Goal: Transaction & Acquisition: Purchase product/service

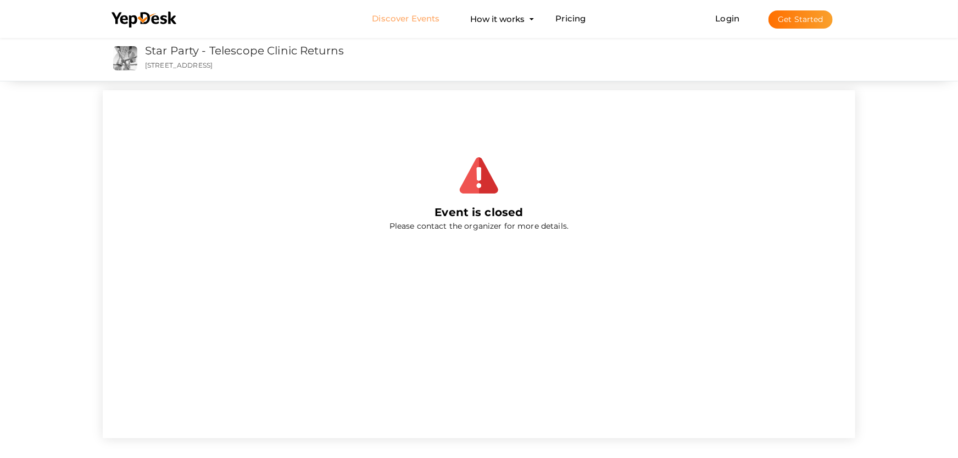
click at [417, 12] on link "Discover Events" at bounding box center [406, 19] width 68 height 20
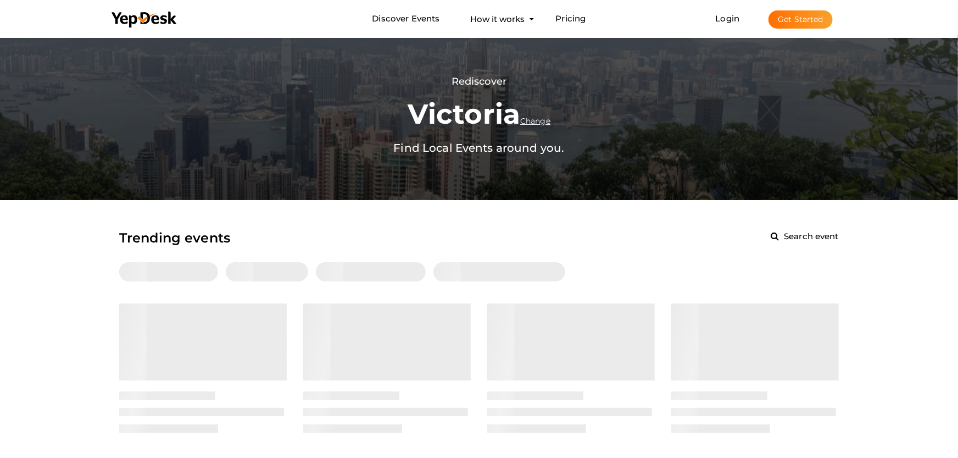
click at [805, 233] on span "Search event" at bounding box center [810, 236] width 58 height 10
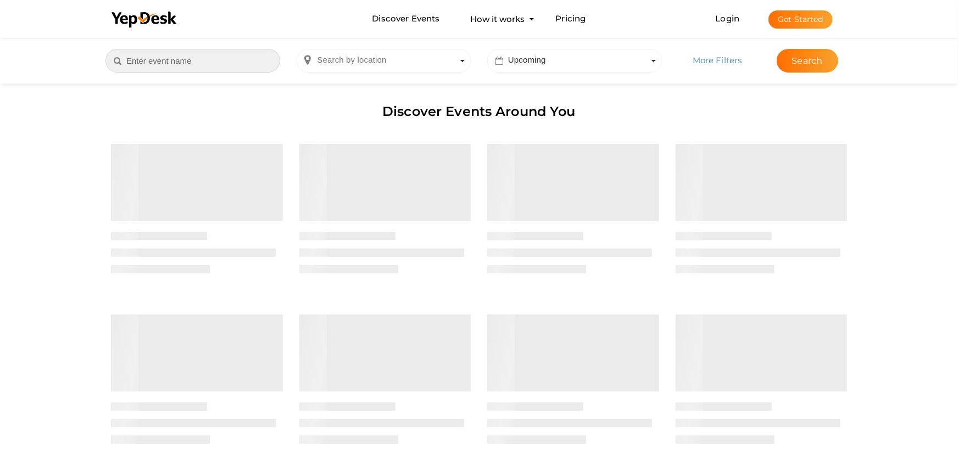
click at [233, 64] on input "text" at bounding box center [193, 61] width 175 height 24
type input "star party"
click at [797, 54] on button "Search" at bounding box center [808, 61] width 62 height 24
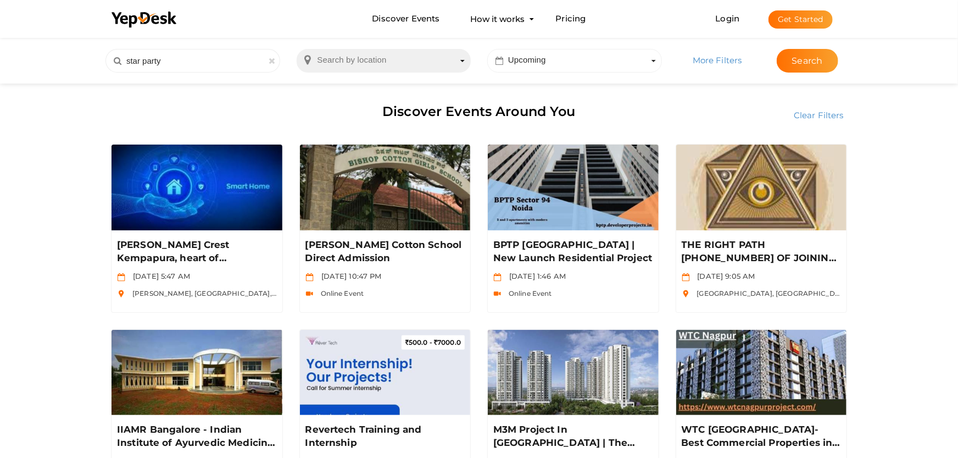
click at [385, 59] on span "Search by location" at bounding box center [352, 59] width 69 height 9
type input "victori"
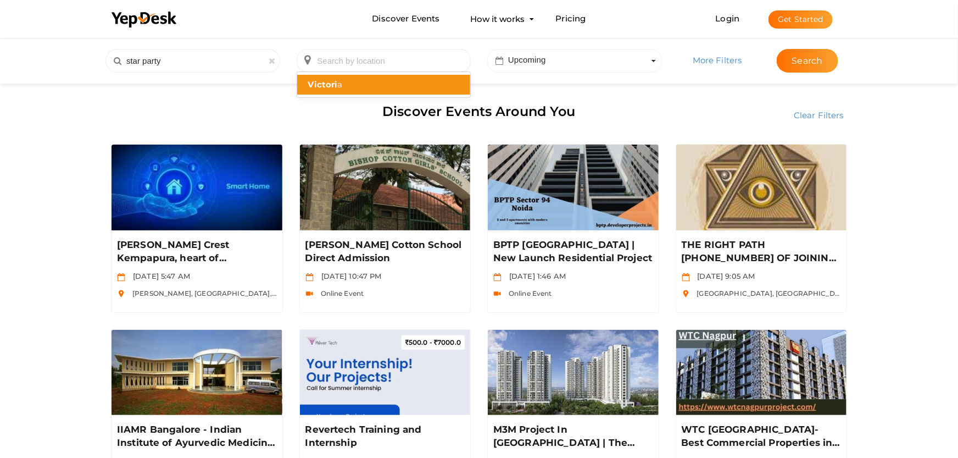
scroll to position [0, 13]
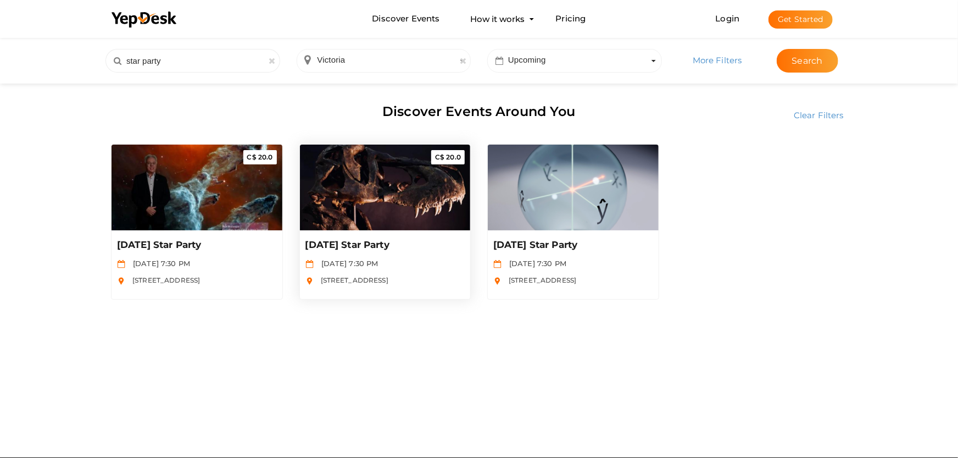
click at [380, 245] on p "August 23rd Star Party" at bounding box center [386, 245] width 160 height 13
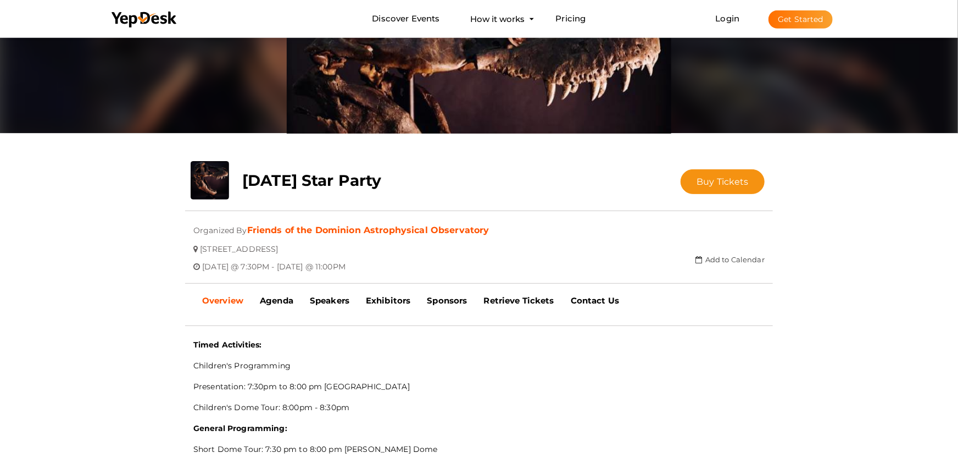
scroll to position [121, 0]
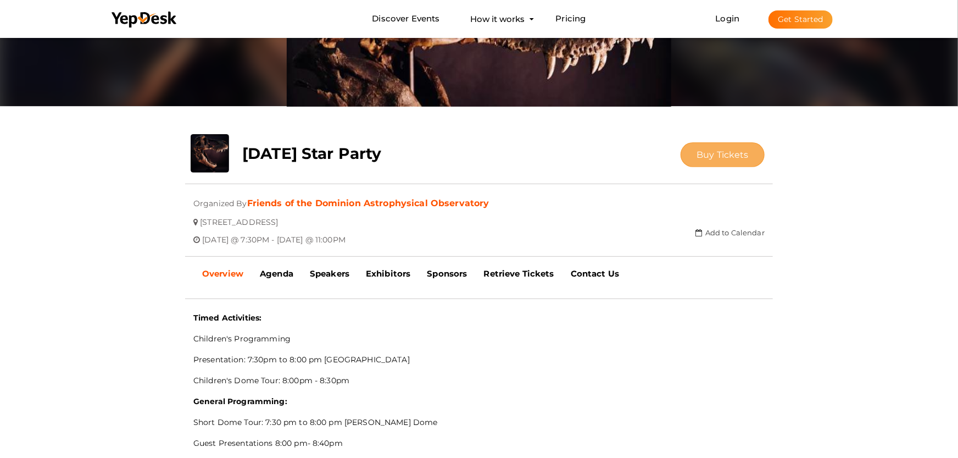
click at [705, 156] on span "Buy Tickets" at bounding box center [723, 154] width 52 height 10
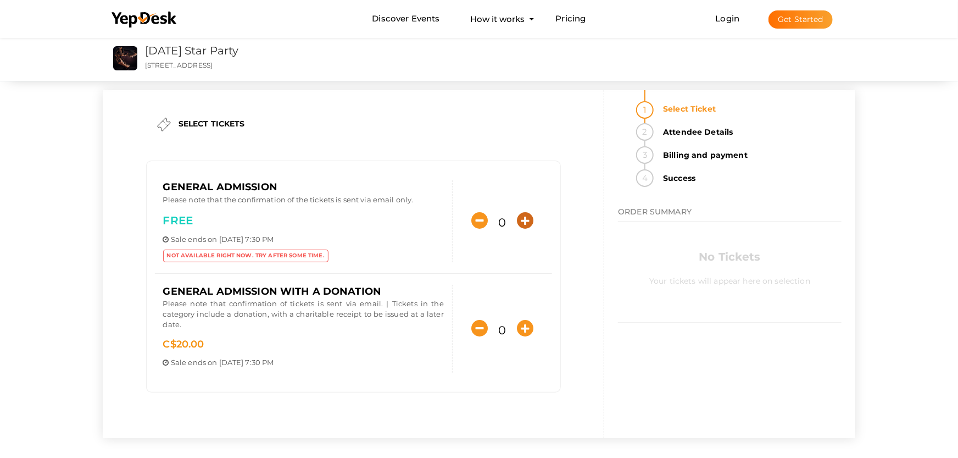
click at [524, 212] on button "button" at bounding box center [525, 220] width 22 height 22
click at [531, 325] on icon "button" at bounding box center [525, 328] width 16 height 16
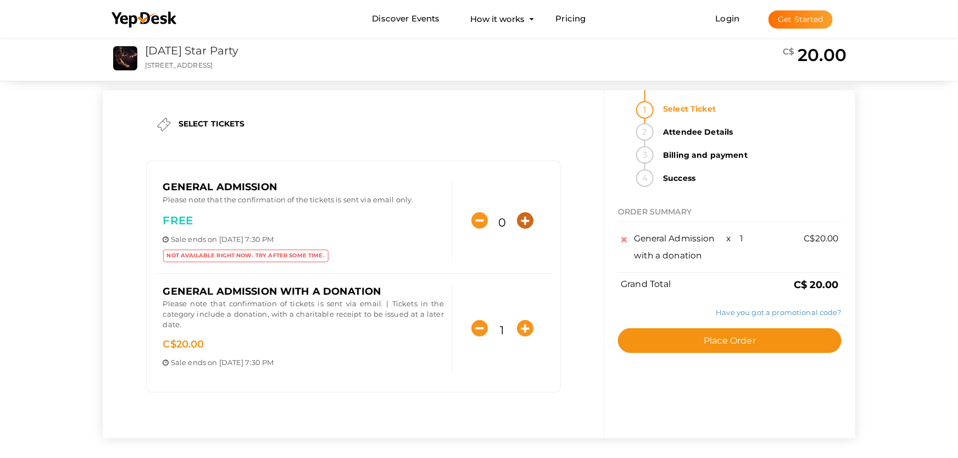
click at [529, 213] on icon "button" at bounding box center [525, 220] width 16 height 16
click at [528, 222] on icon "button" at bounding box center [525, 220] width 16 height 16
click at [519, 327] on icon "button" at bounding box center [525, 328] width 16 height 16
type input "2"
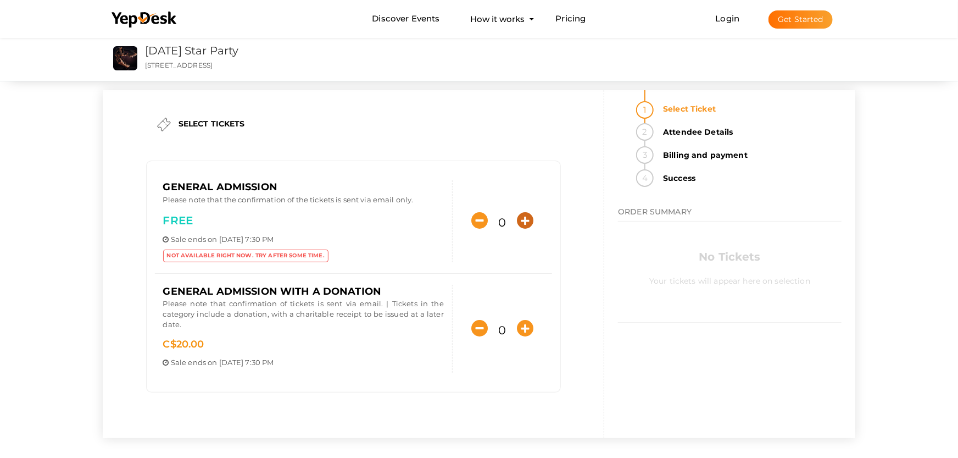
click at [521, 215] on icon "button" at bounding box center [525, 220] width 16 height 16
click at [524, 332] on icon "button" at bounding box center [525, 328] width 16 height 16
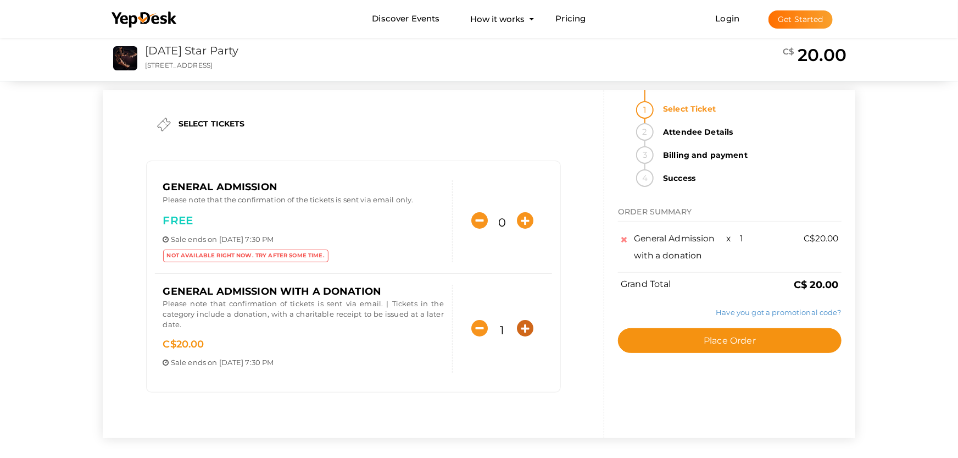
click at [525, 330] on icon "button" at bounding box center [525, 328] width 16 height 16
type input "2"
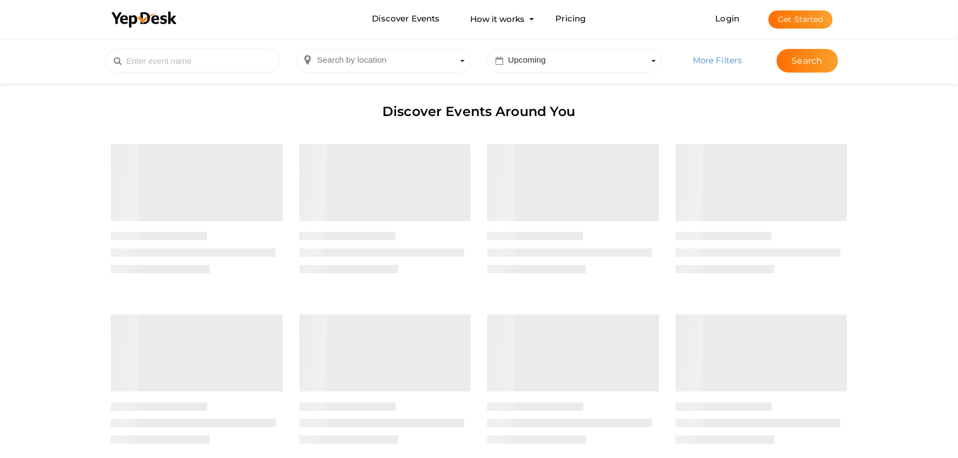
scroll to position [0, 13]
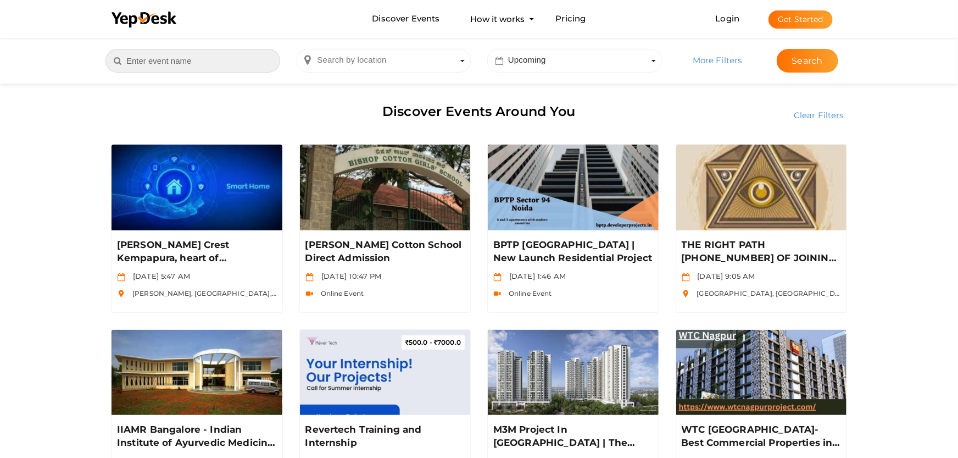
click at [219, 58] on input "text" at bounding box center [193, 61] width 175 height 24
type input "star party"
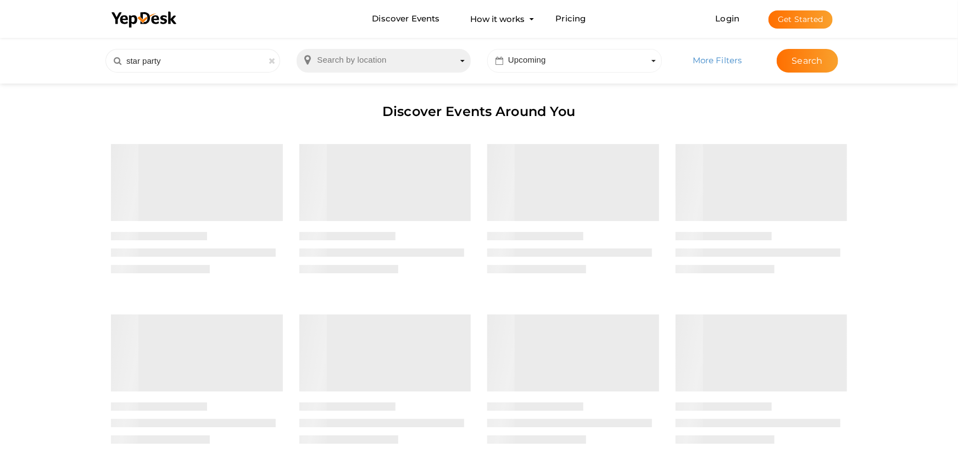
click at [389, 56] on span "Search by location" at bounding box center [384, 61] width 175 height 24
type input "victoria"
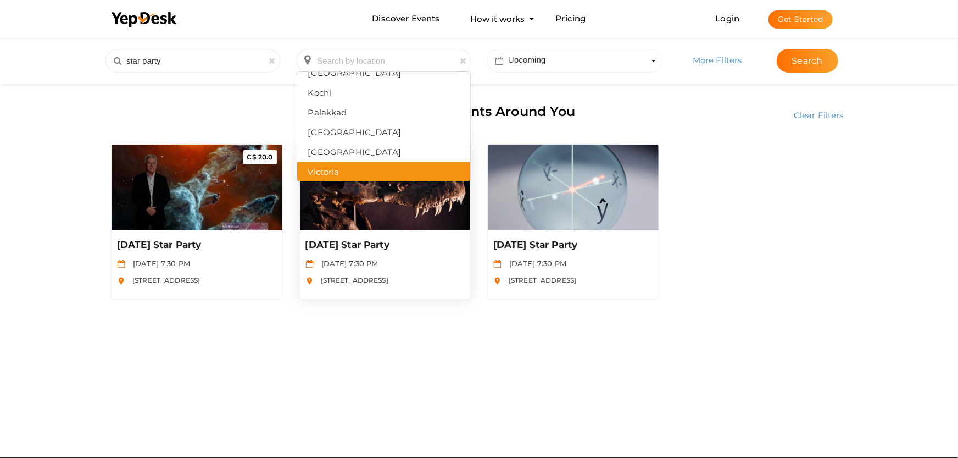
click at [378, 240] on p "[DATE] Star Party" at bounding box center [386, 245] width 160 height 13
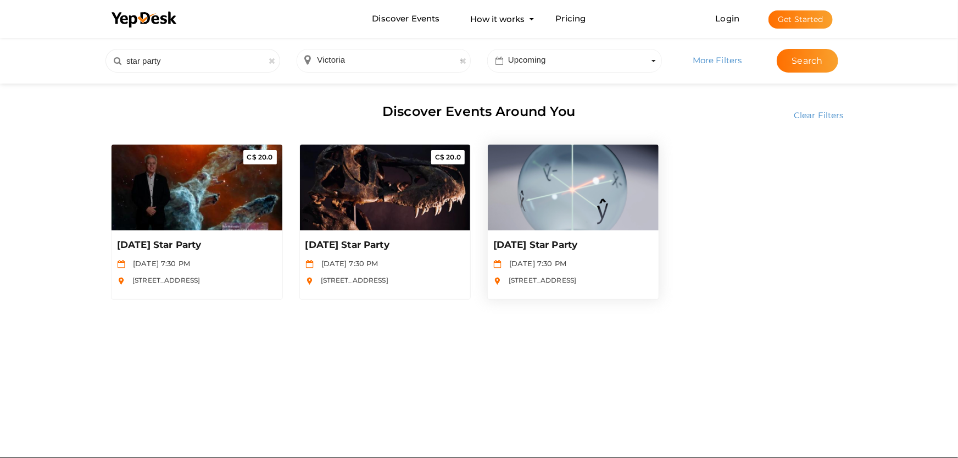
click at [517, 249] on p "August 30th Star Party" at bounding box center [573, 245] width 160 height 13
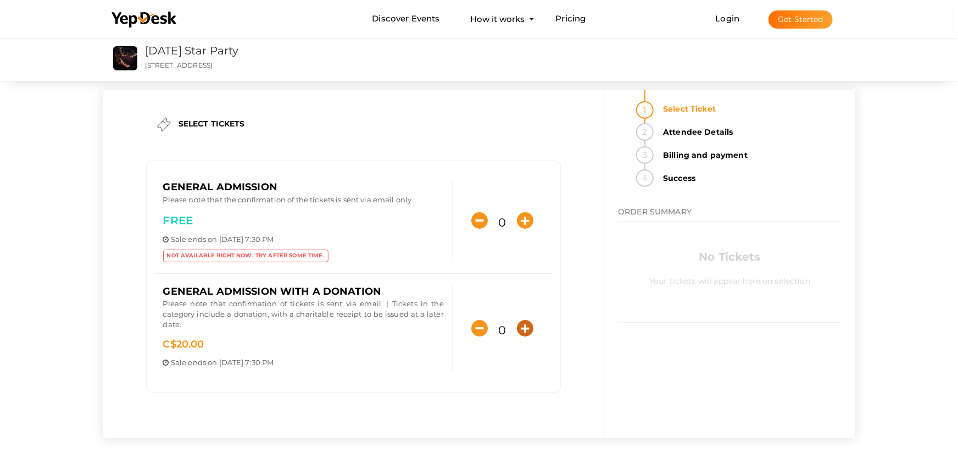
click at [530, 329] on icon "button" at bounding box center [525, 328] width 16 height 16
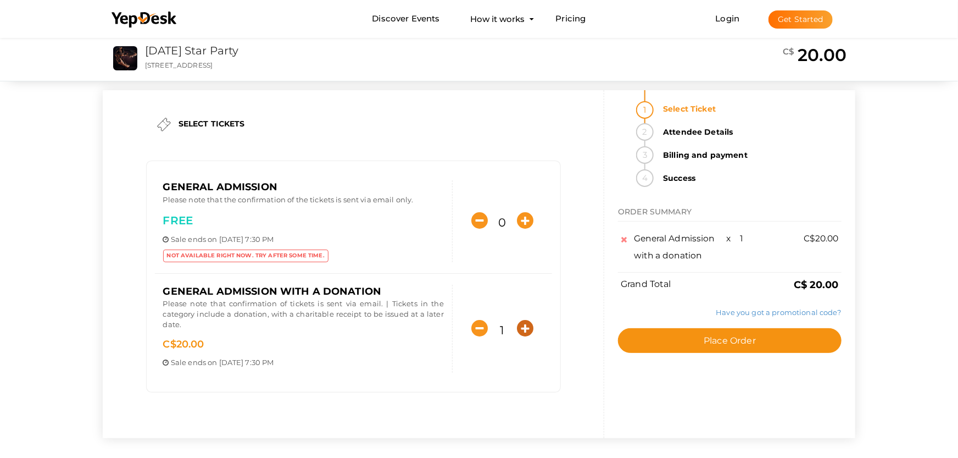
click at [530, 329] on icon "button" at bounding box center [525, 328] width 16 height 16
type input "2"
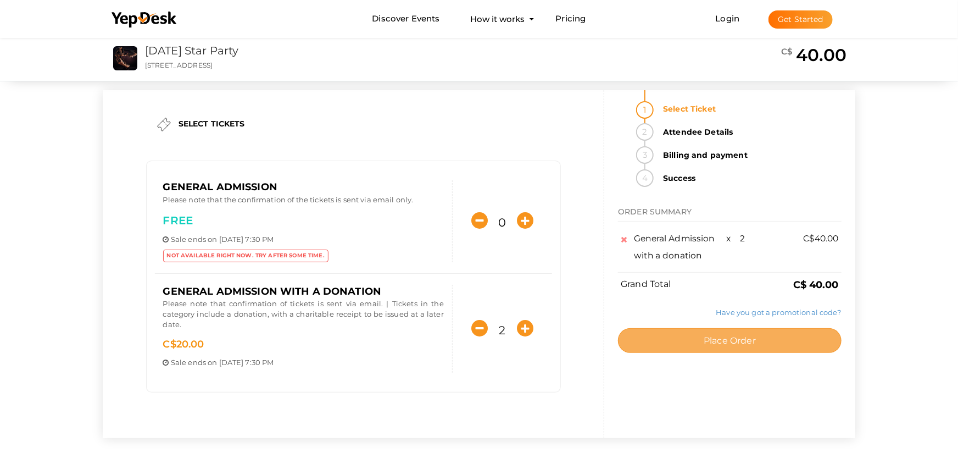
click at [754, 342] on span "Place Order" at bounding box center [730, 340] width 52 height 10
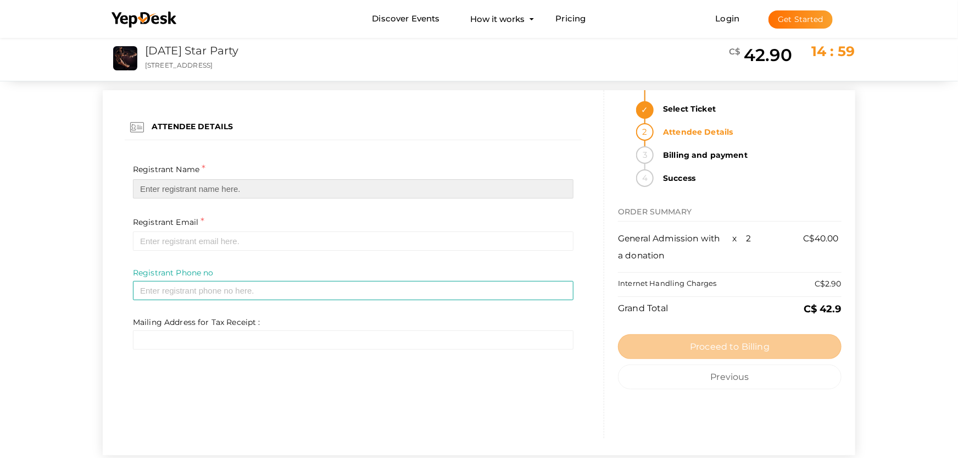
click at [260, 186] on input "text" at bounding box center [353, 188] width 441 height 19
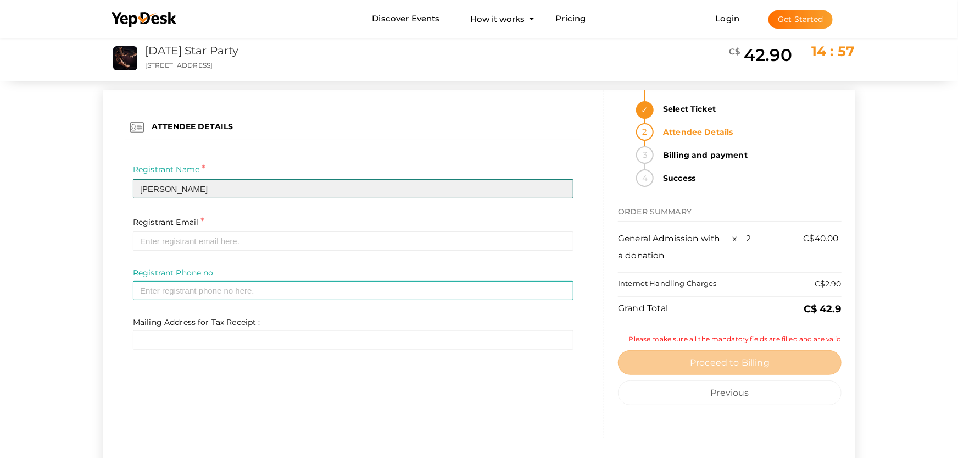
type input "Viviana Hersche"
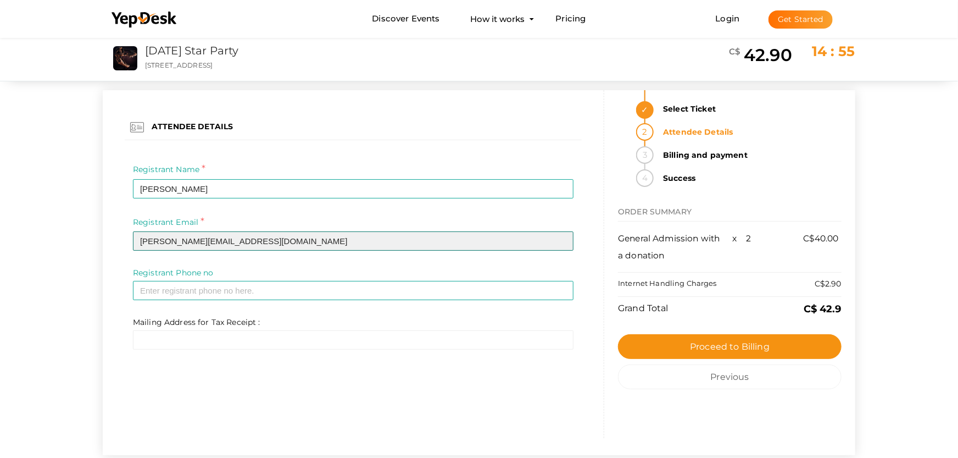
type input "v.hersche@gmail.com"
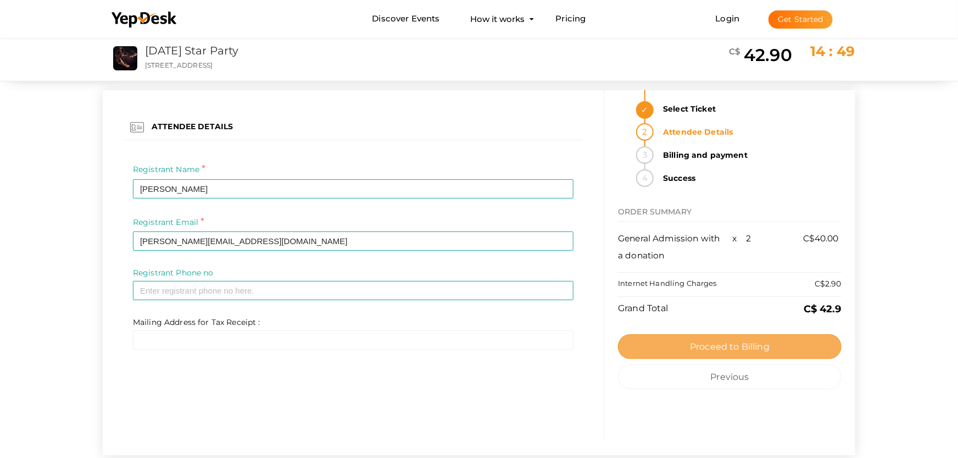
click at [648, 349] on button "Proceed to Billing" at bounding box center [730, 346] width 224 height 25
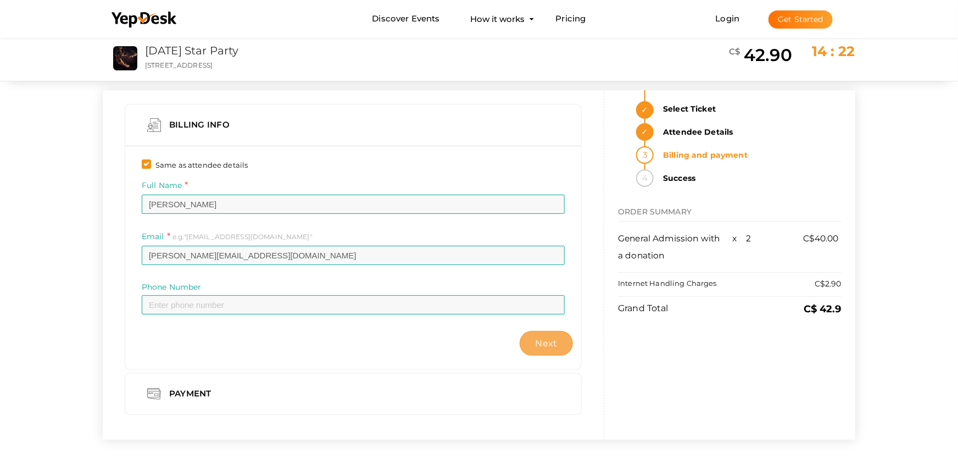
click at [563, 336] on button "Next" at bounding box center [547, 343] width 54 height 25
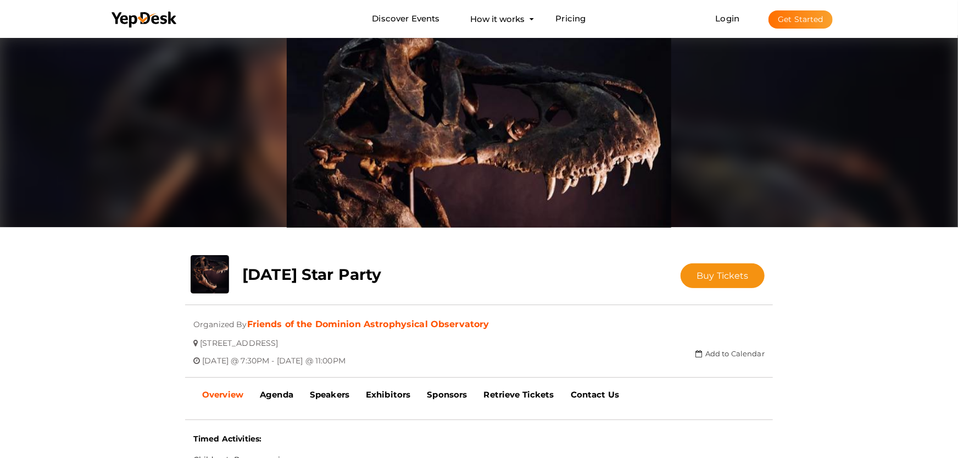
scroll to position [181, 0]
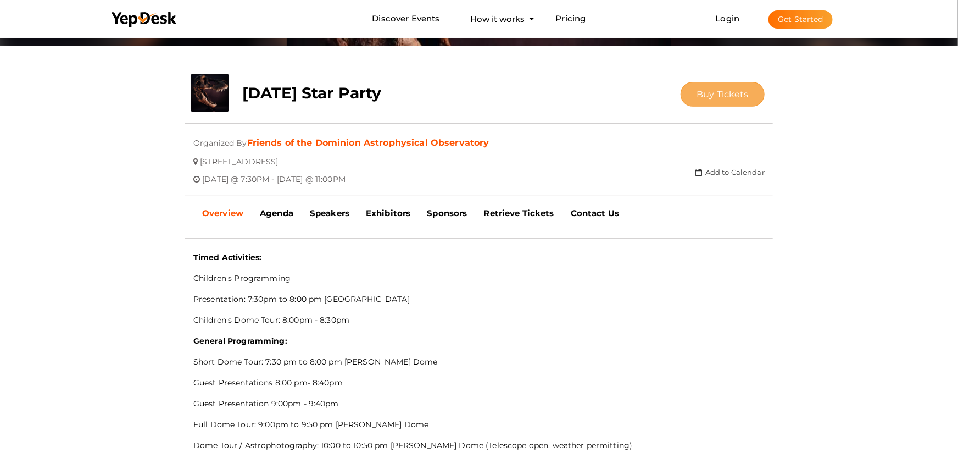
click at [710, 91] on span "Buy Tickets" at bounding box center [723, 94] width 52 height 10
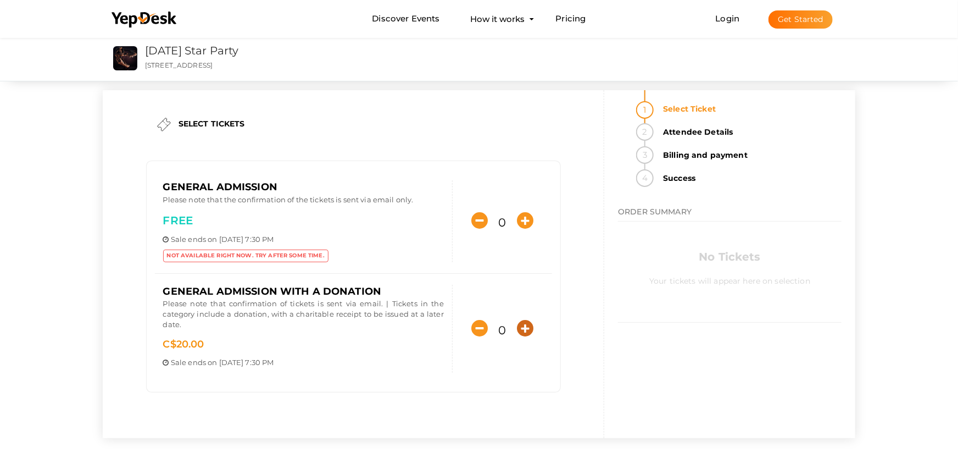
click at [534, 324] on icon "button" at bounding box center [525, 328] width 16 height 16
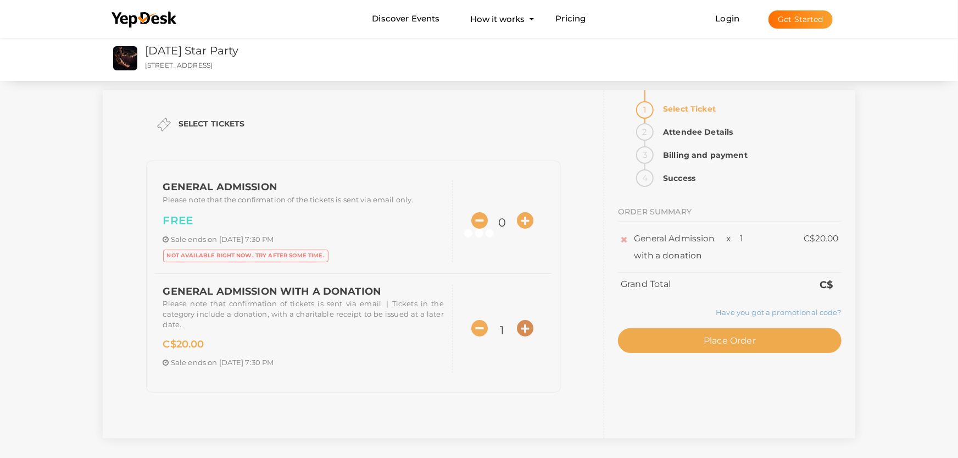
click at [534, 324] on icon "button" at bounding box center [525, 328] width 16 height 16
type input "2"
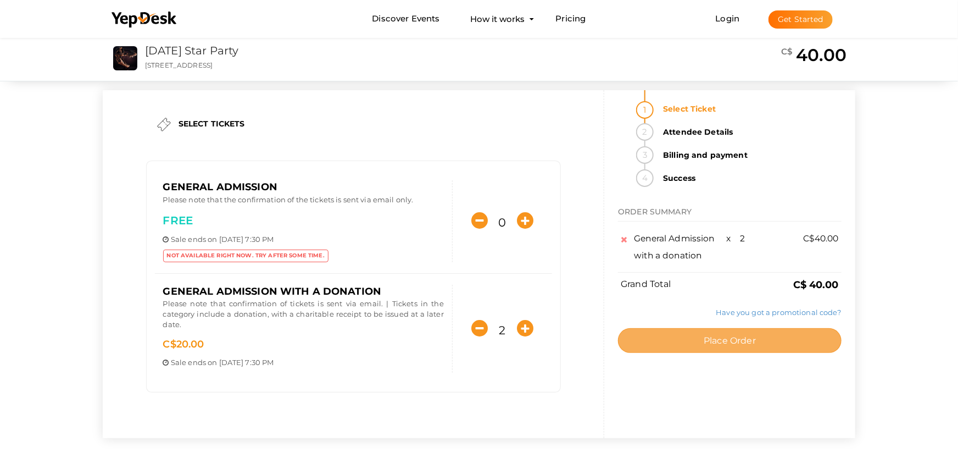
click at [686, 342] on button "Place Order" at bounding box center [730, 340] width 224 height 25
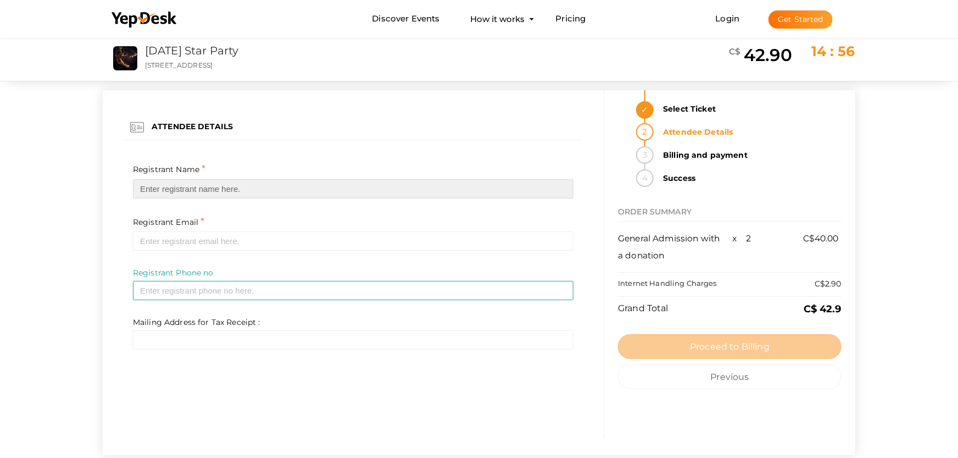
click at [257, 191] on input "text" at bounding box center [353, 188] width 441 height 19
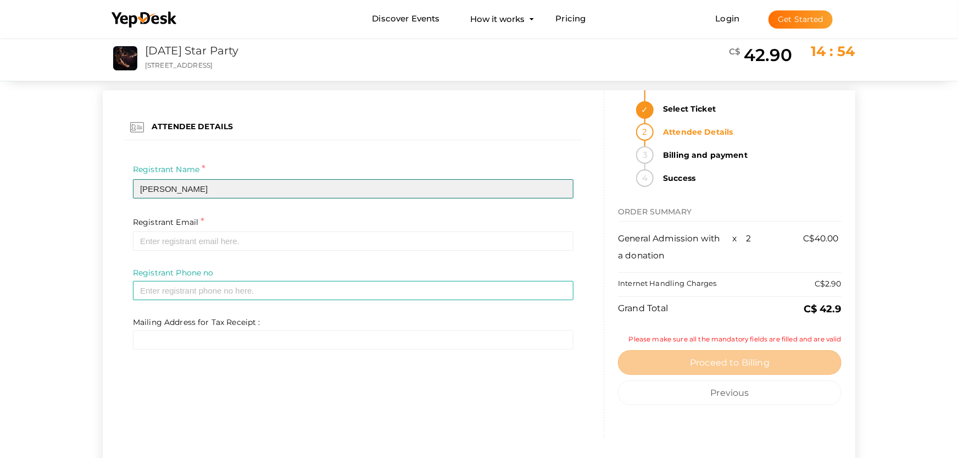
type input "Viviana Hersche"
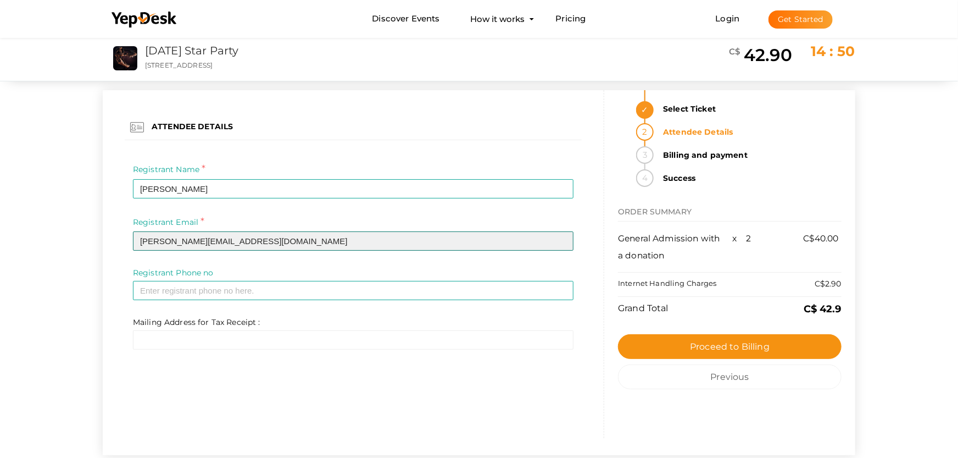
type input "v.hersche@gmail.com"
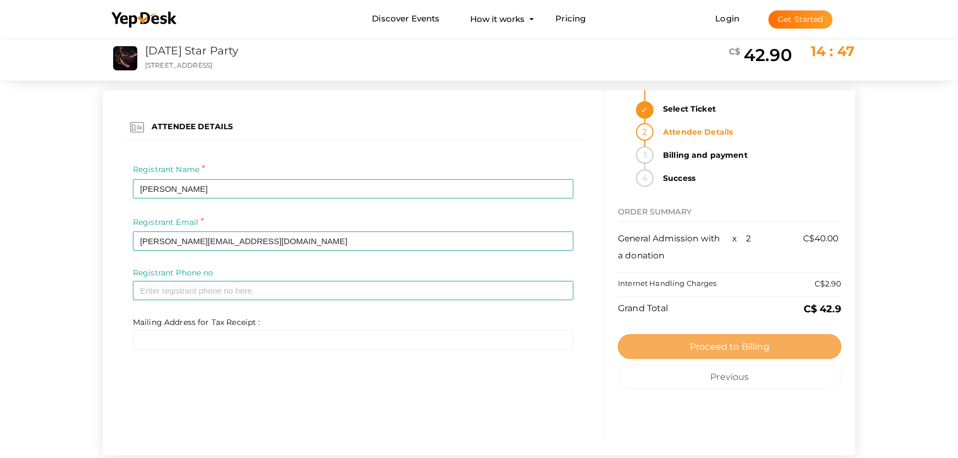
click at [674, 341] on button "Proceed to Billing" at bounding box center [730, 346] width 224 height 25
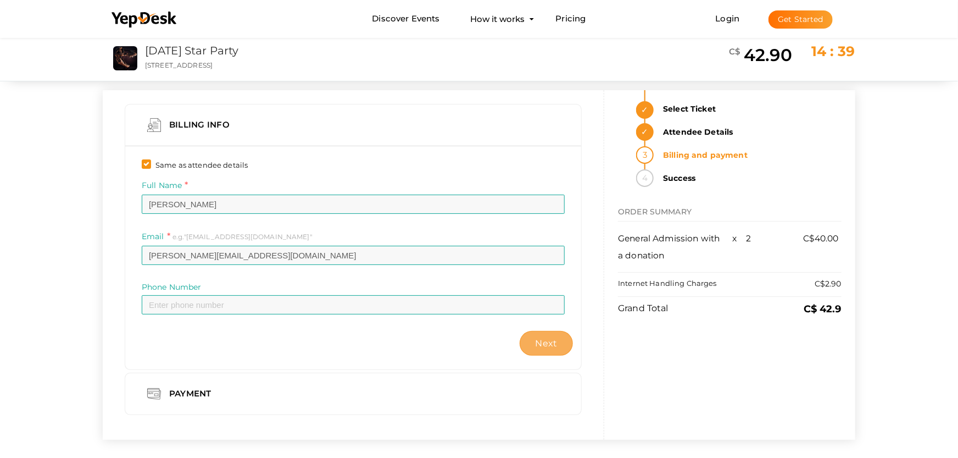
click at [547, 336] on button "Next" at bounding box center [547, 343] width 54 height 25
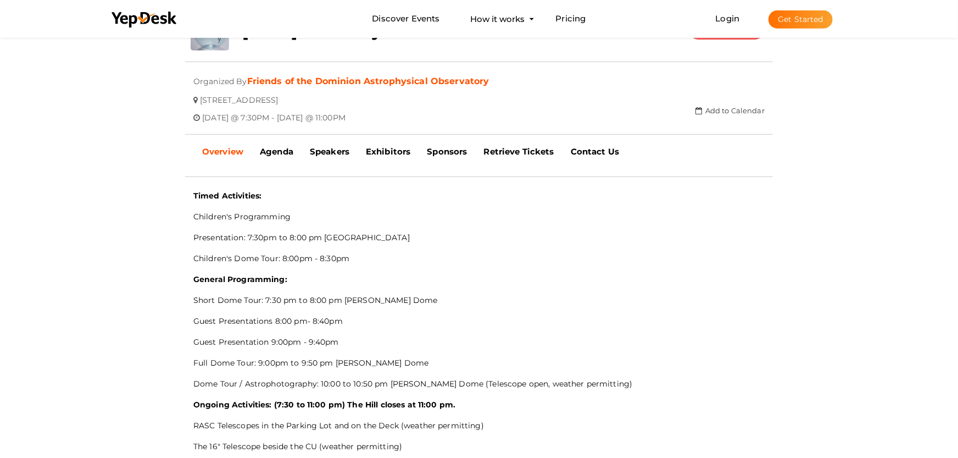
scroll to position [242, 0]
click at [708, 110] on link "Add to Calendar" at bounding box center [730, 111] width 69 height 9
click at [709, 131] on span "Google Calendar" at bounding box center [719, 135] width 73 height 10
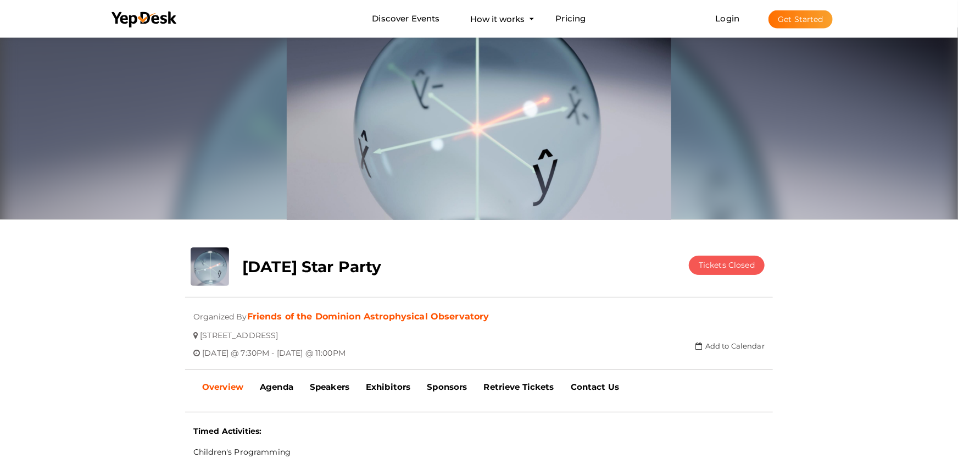
scroll to position [0, 0]
